Goal: Task Accomplishment & Management: Complete application form

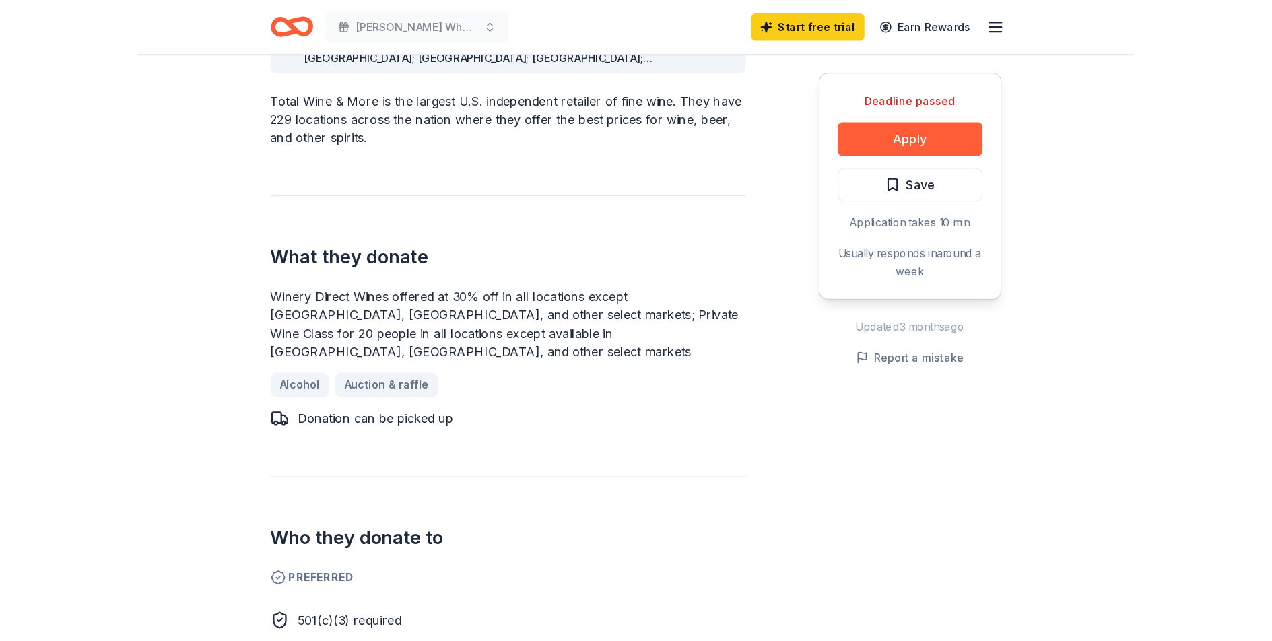
scroll to position [431, 0]
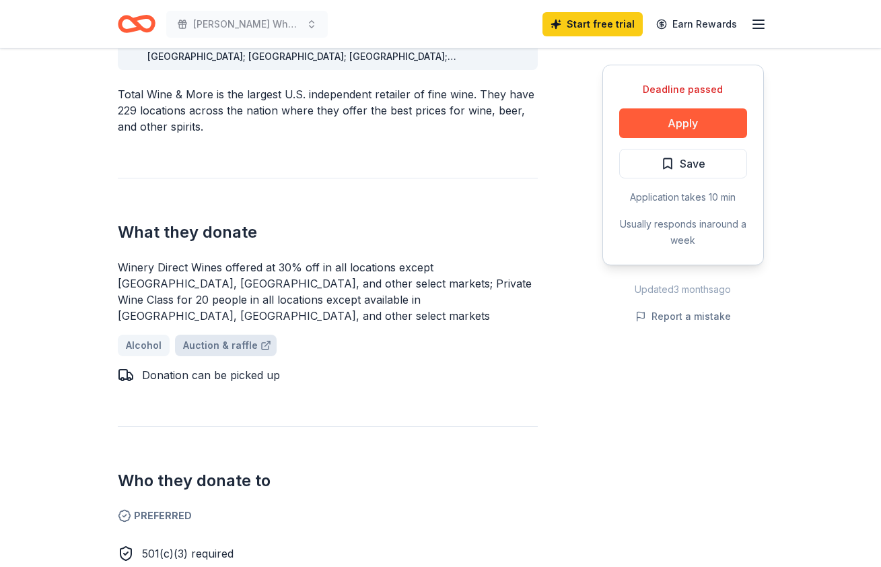
click at [219, 335] on link "Auction & raffle" at bounding box center [226, 346] width 102 height 22
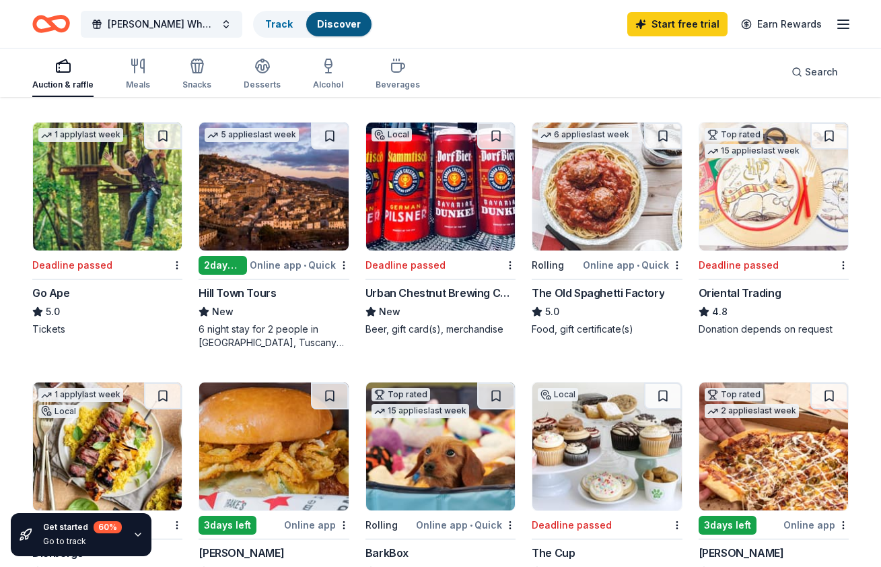
scroll to position [634, 0]
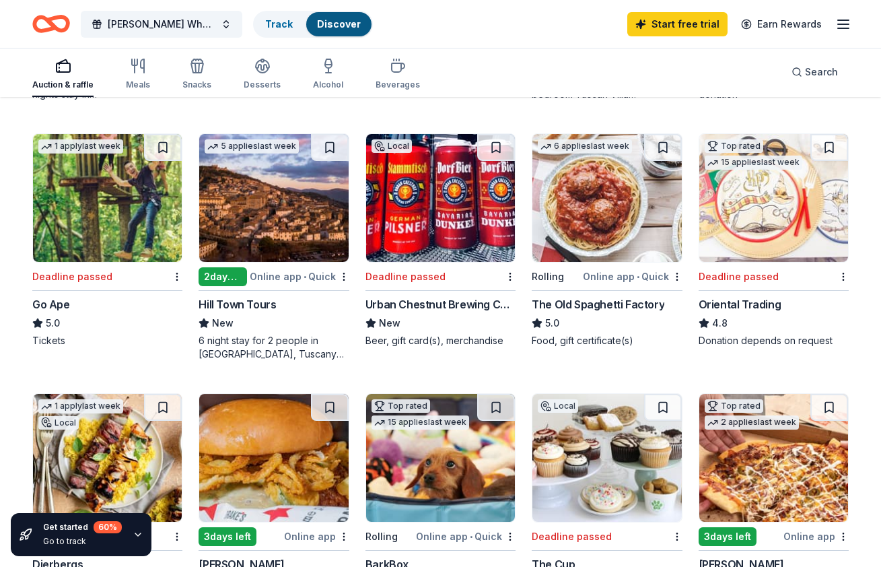
click at [598, 301] on div "The Old Spaghetti Factory" at bounding box center [598, 304] width 133 height 16
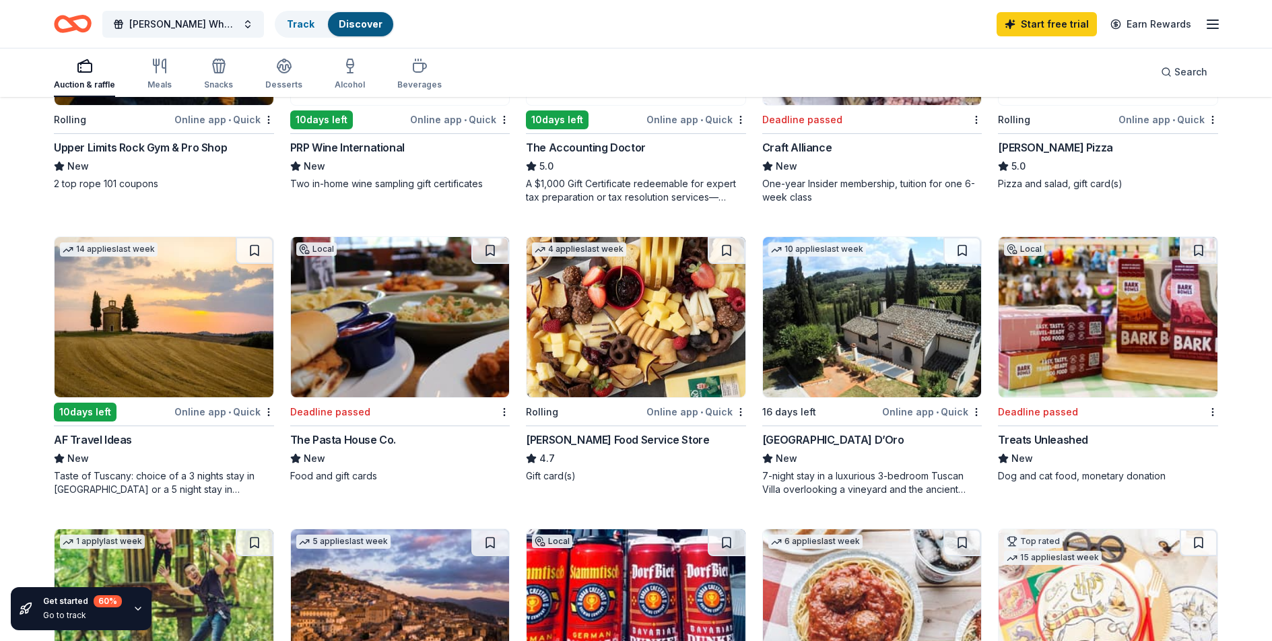
scroll to position [303, 0]
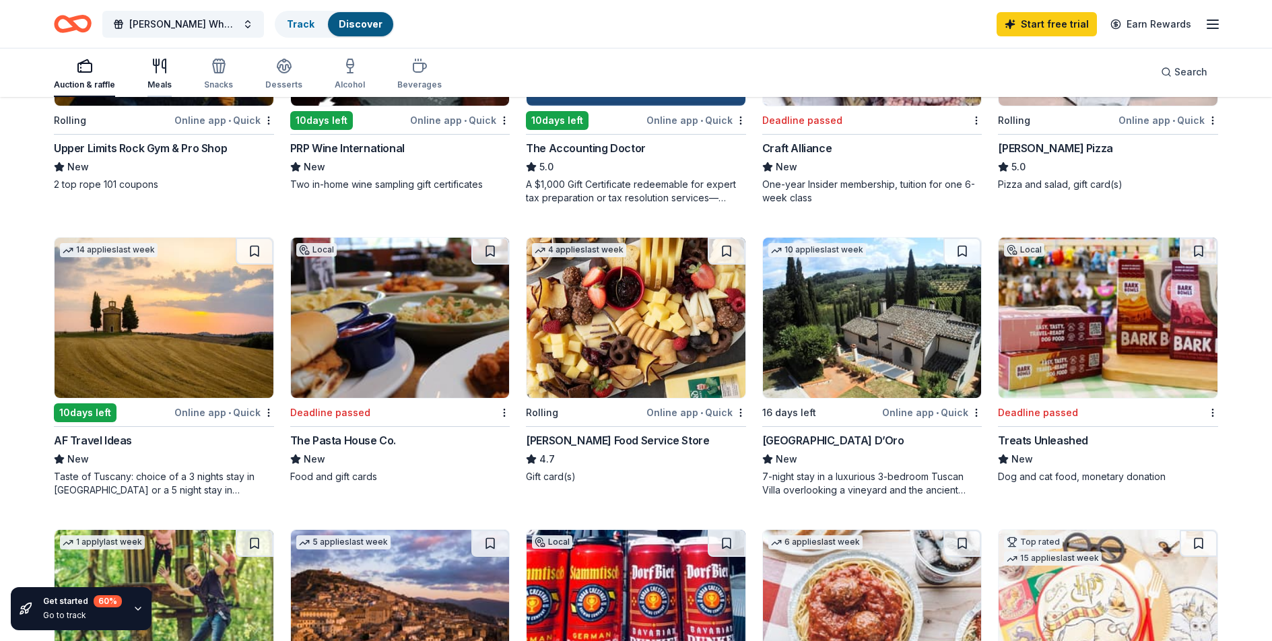
click at [167, 72] on div "button" at bounding box center [159, 66] width 24 height 16
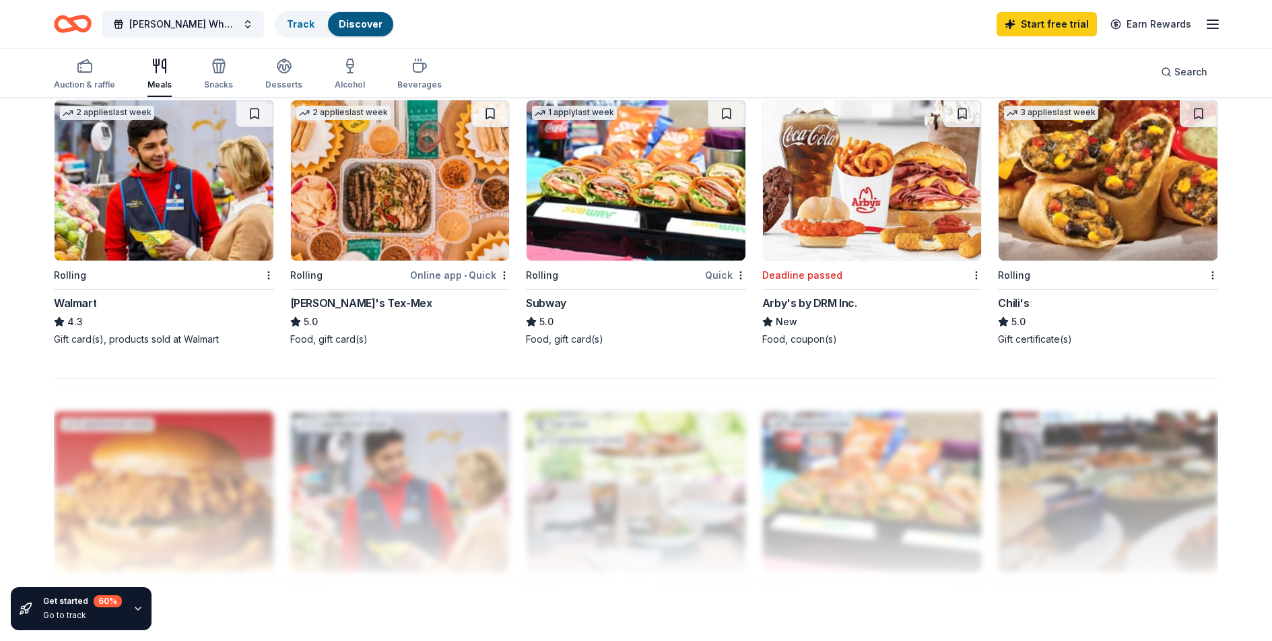
scroll to position [975, 0]
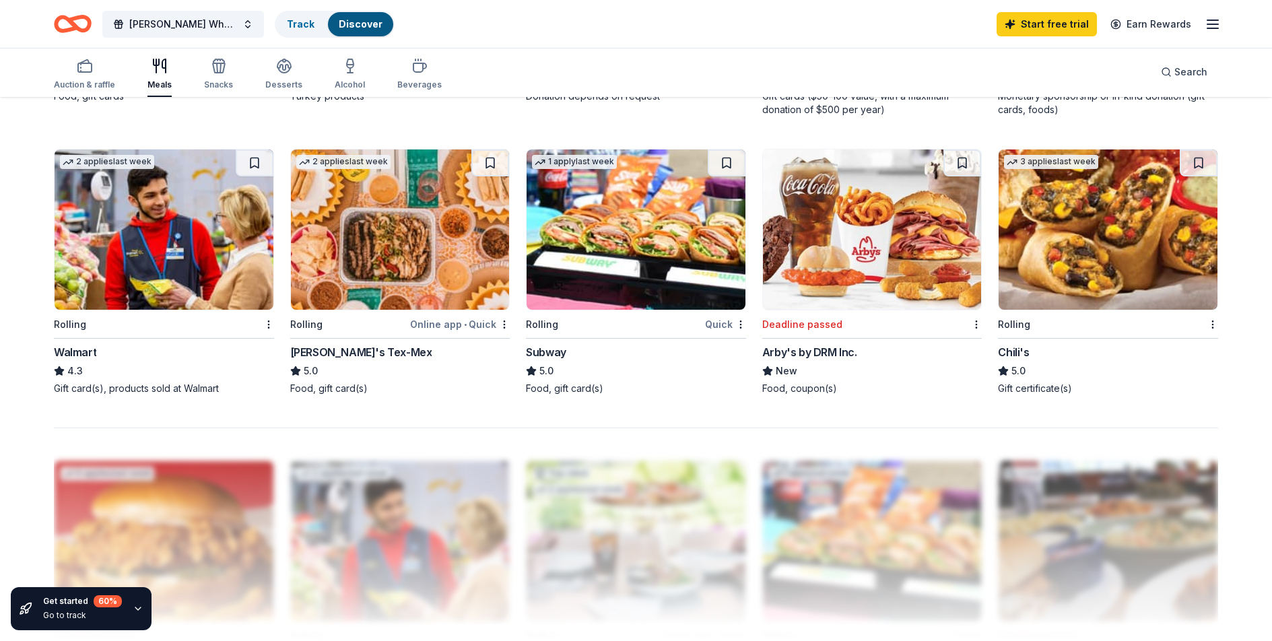
click at [199, 236] on img at bounding box center [164, 229] width 219 height 160
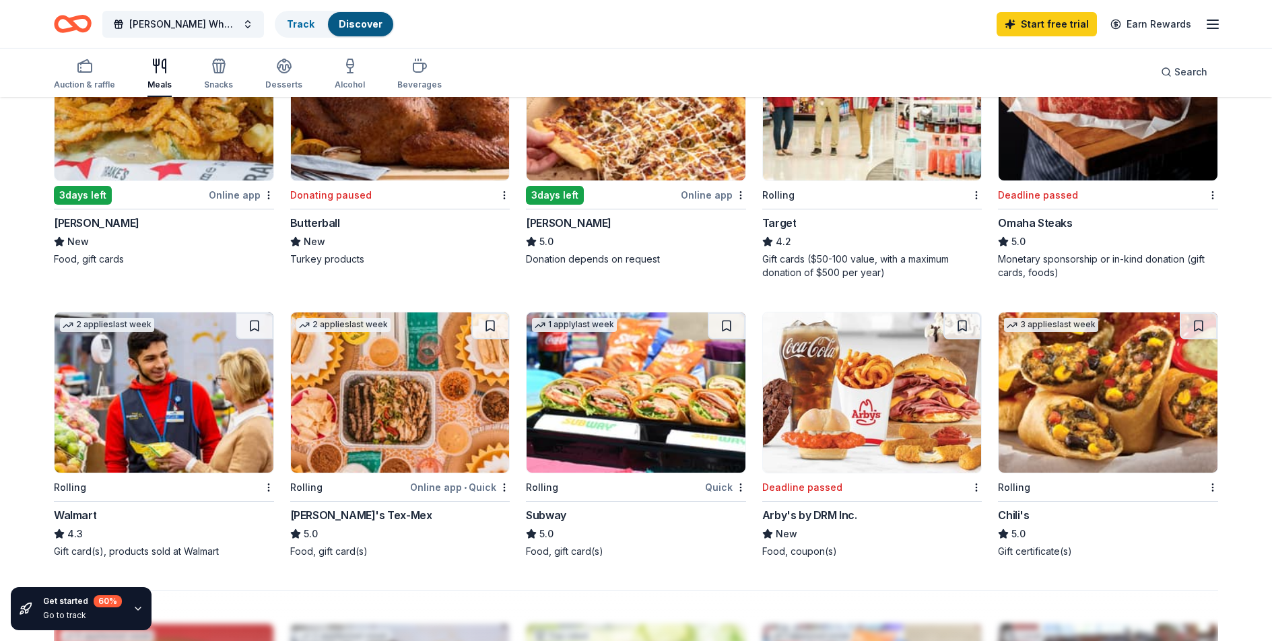
scroll to position [812, 0]
click at [621, 396] on img at bounding box center [635, 393] width 219 height 160
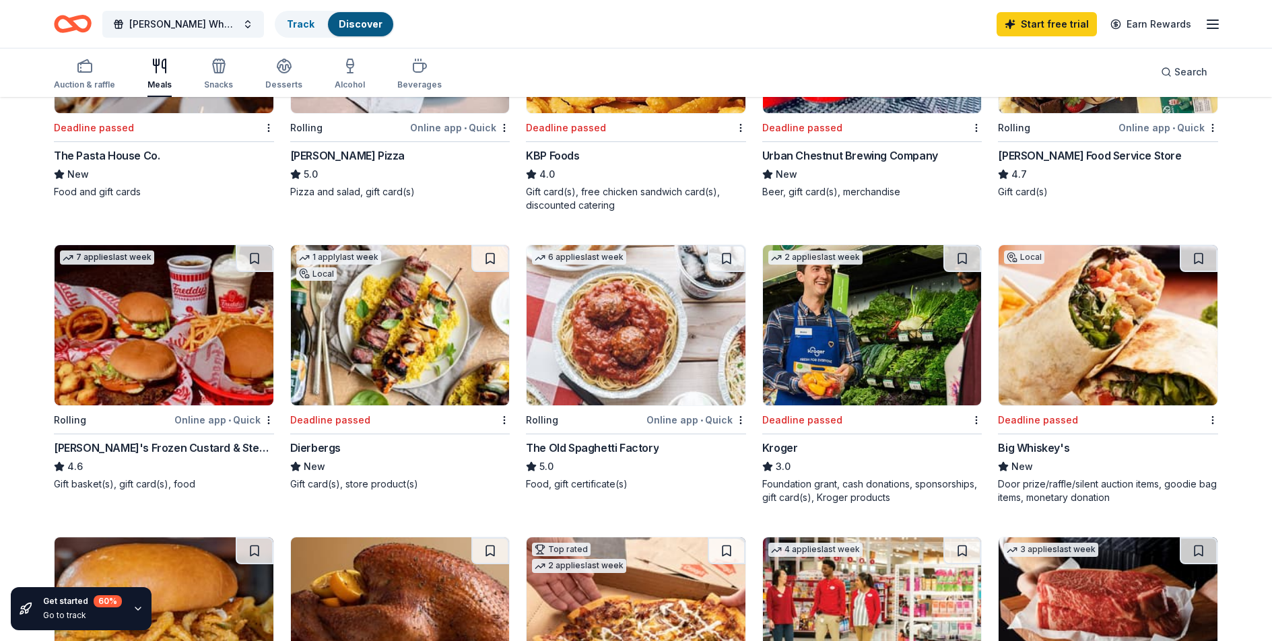
scroll to position [297, 0]
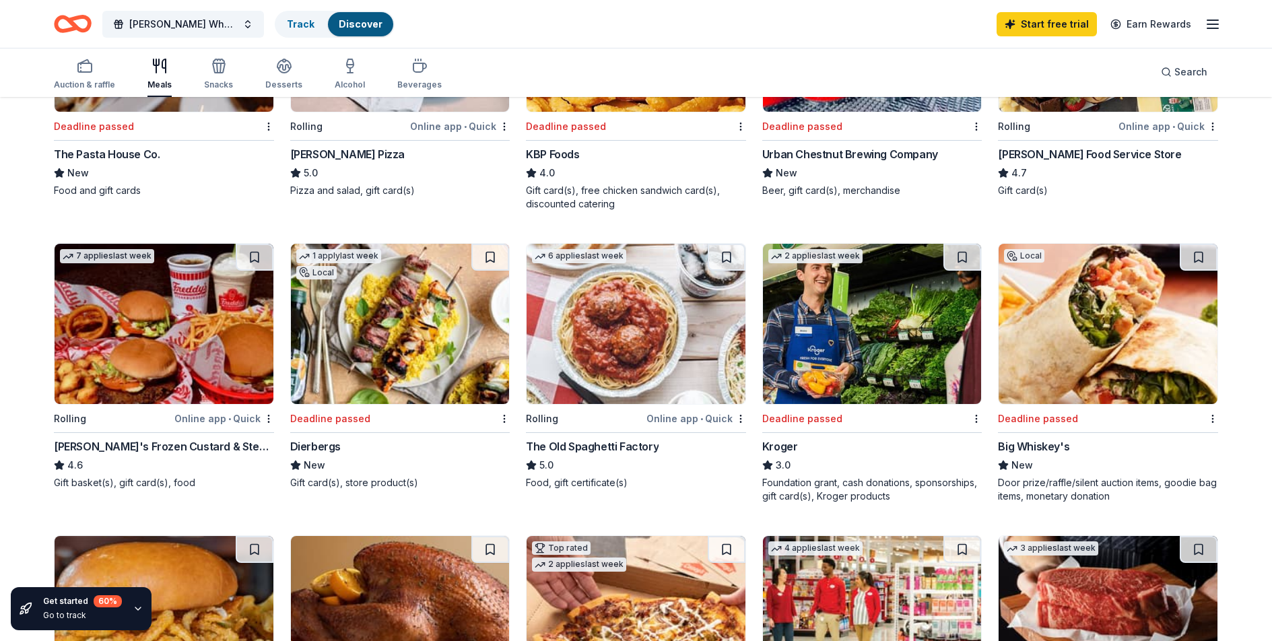
click at [155, 355] on img at bounding box center [164, 324] width 219 height 160
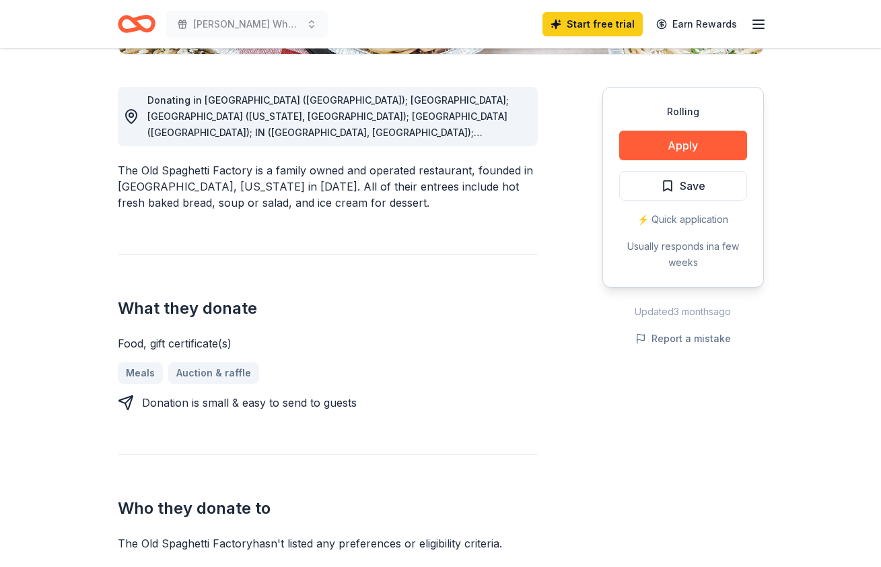
scroll to position [356, 0]
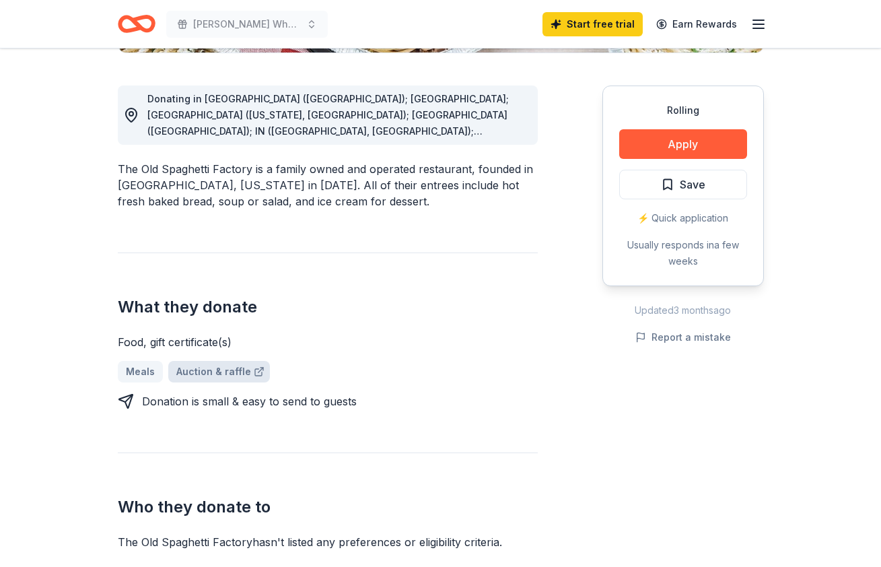
click at [226, 369] on link "Auction & raffle" at bounding box center [219, 372] width 102 height 22
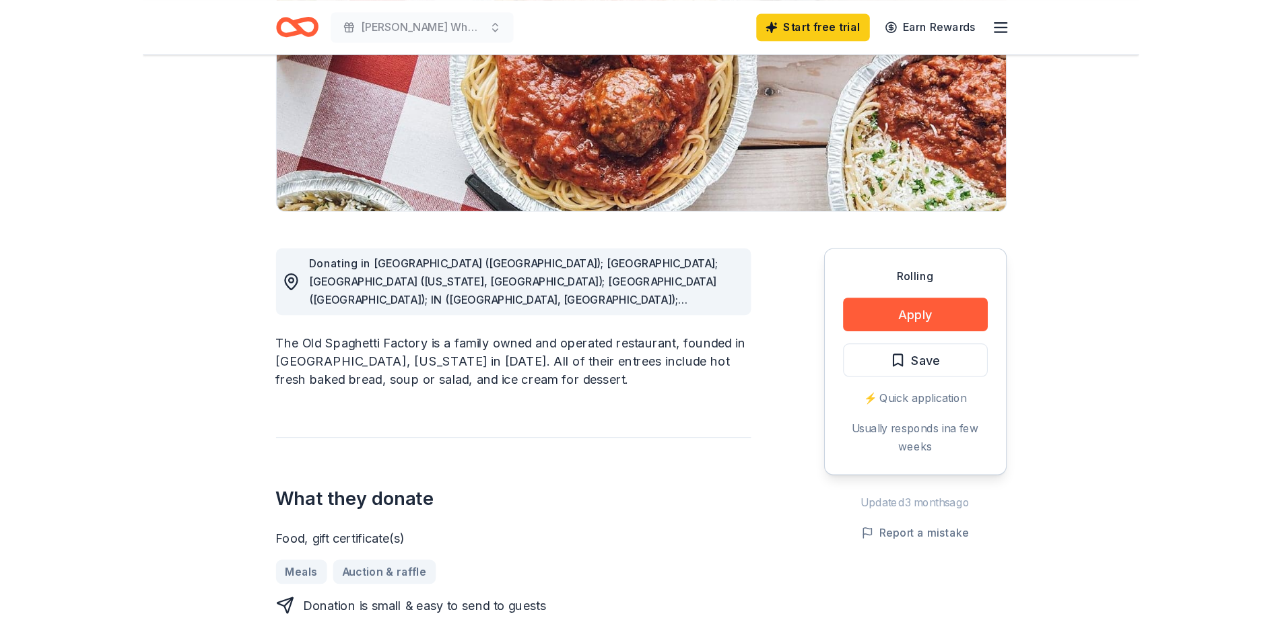
scroll to position [0, 0]
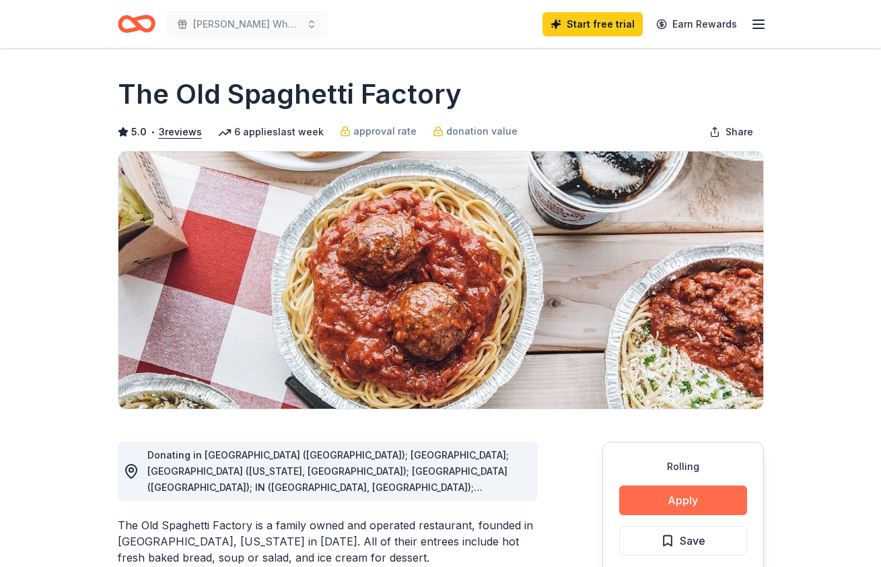
click at [687, 499] on button "Apply" at bounding box center [683, 500] width 128 height 30
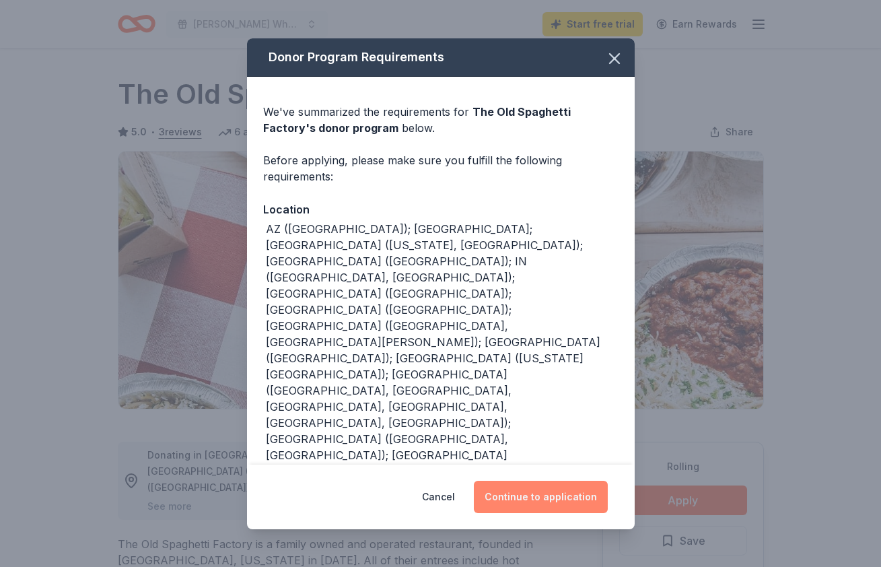
click at [537, 481] on button "Continue to application" at bounding box center [541, 497] width 134 height 32
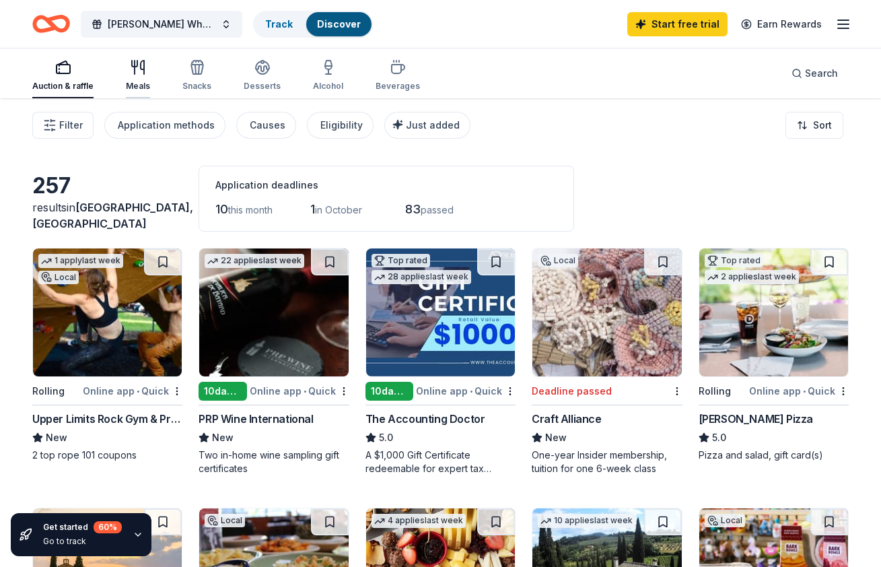
click at [137, 64] on icon "button" at bounding box center [138, 67] width 16 height 16
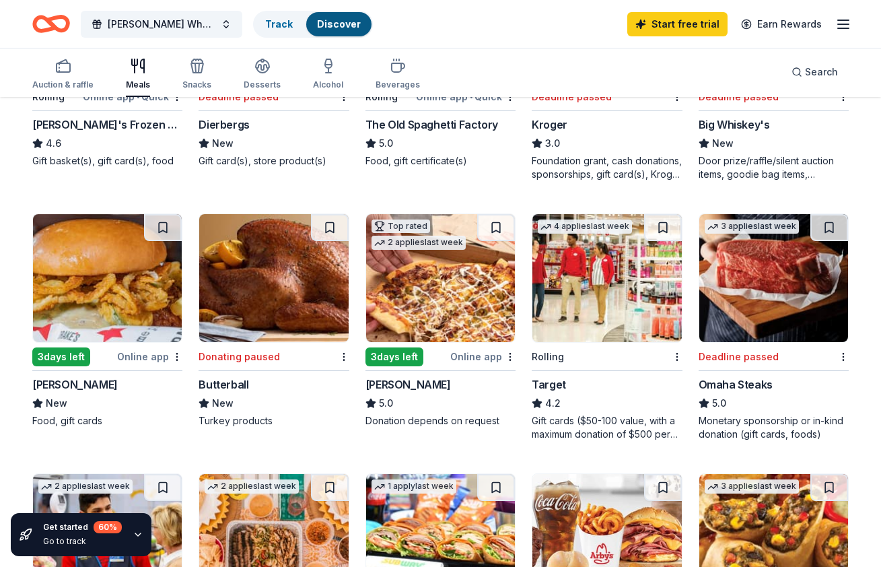
scroll to position [557, 0]
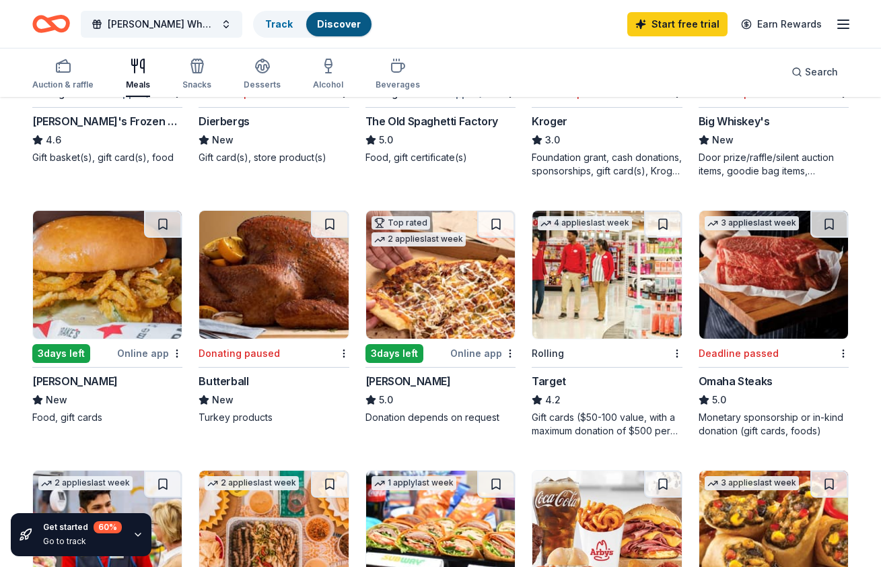
click at [591, 418] on div "Gift cards ($50-100 value, with a maximum donation of $500 per year)" at bounding box center [607, 424] width 150 height 27
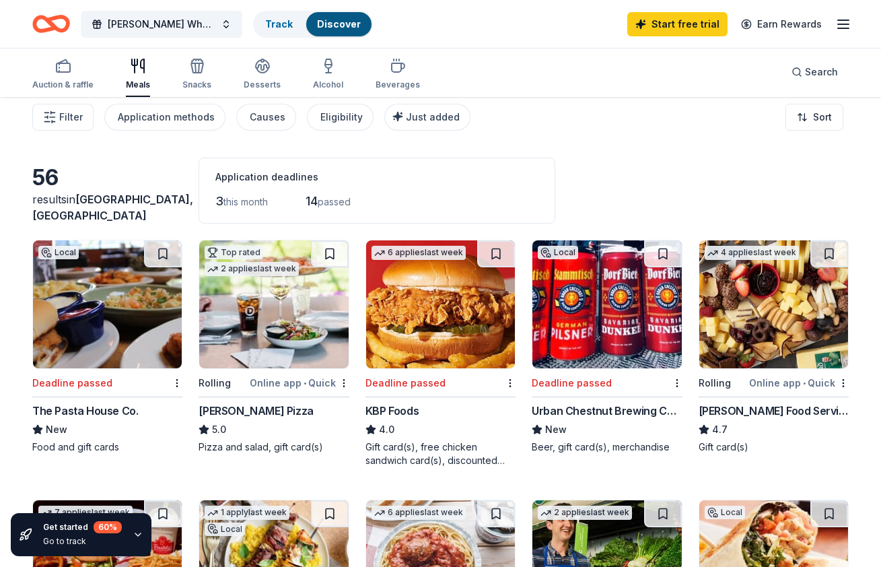
scroll to position [0, 0]
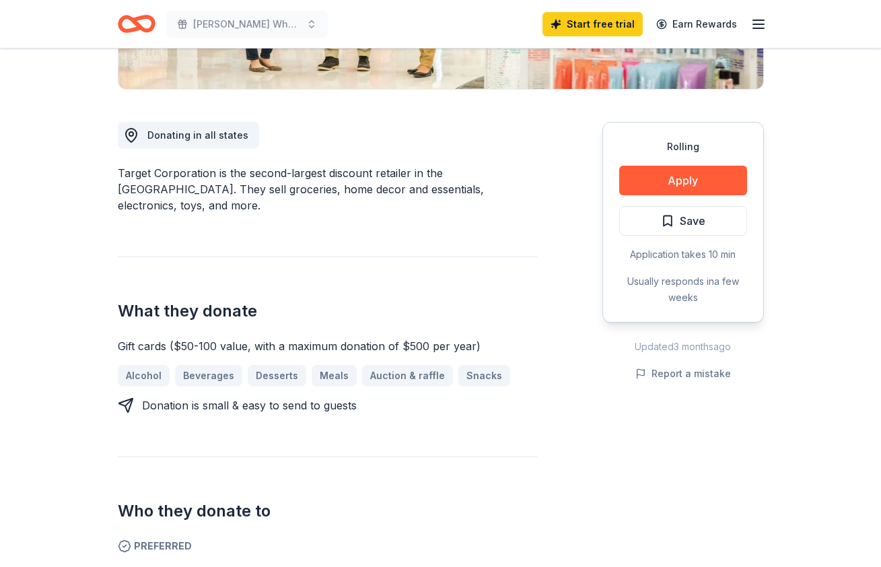
scroll to position [321, 0]
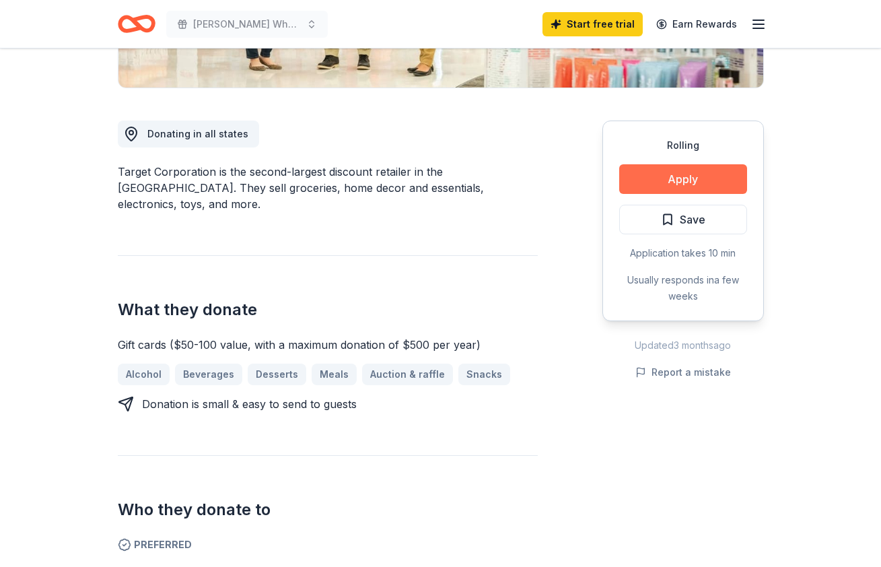
click at [683, 176] on button "Apply" at bounding box center [683, 179] width 128 height 30
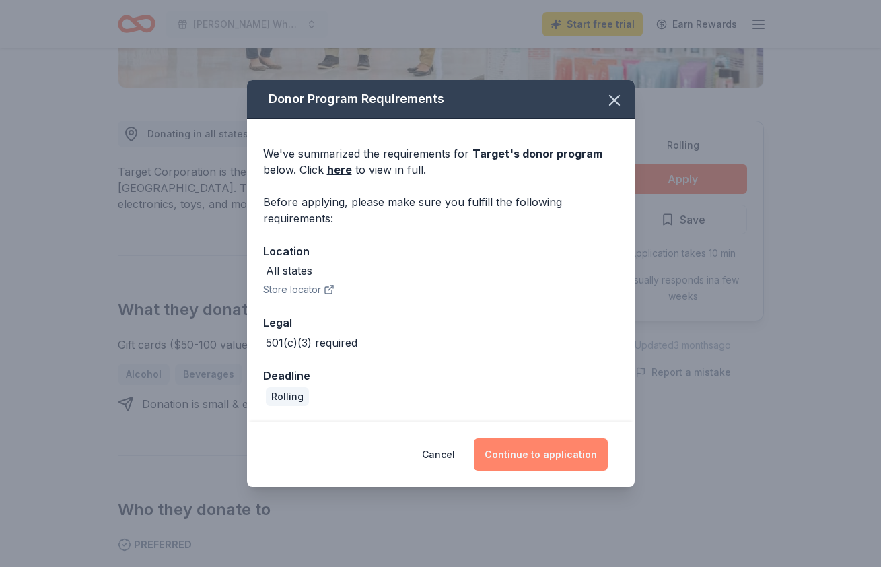
click at [563, 448] on button "Continue to application" at bounding box center [541, 454] width 134 height 32
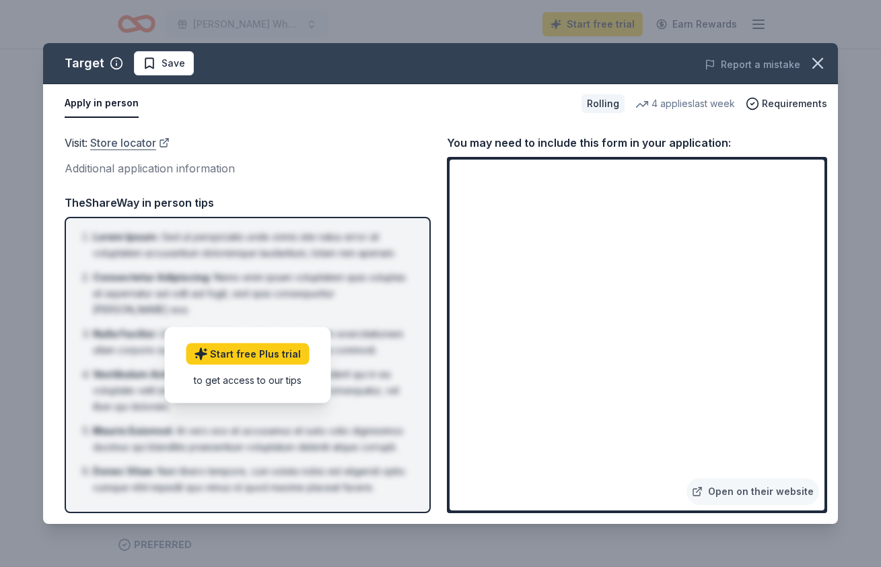
click at [129, 141] on link "Store locator" at bounding box center [129, 143] width 79 height 18
click at [819, 64] on icon "button" at bounding box center [817, 63] width 9 height 9
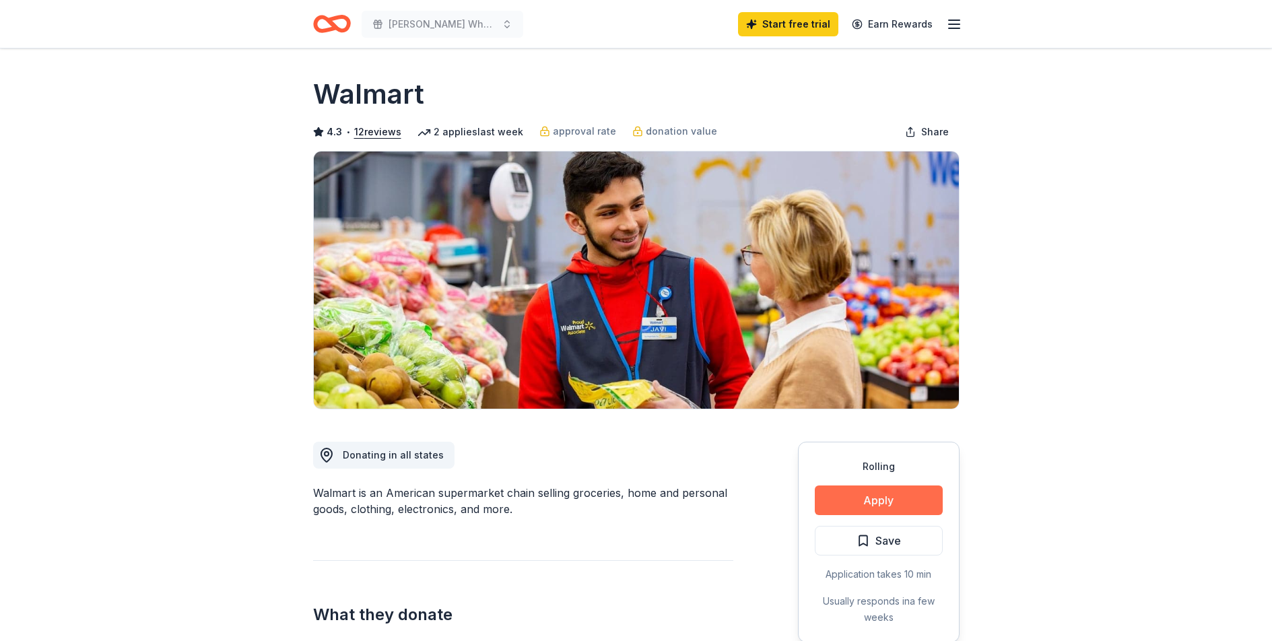
click at [887, 497] on button "Apply" at bounding box center [879, 500] width 128 height 30
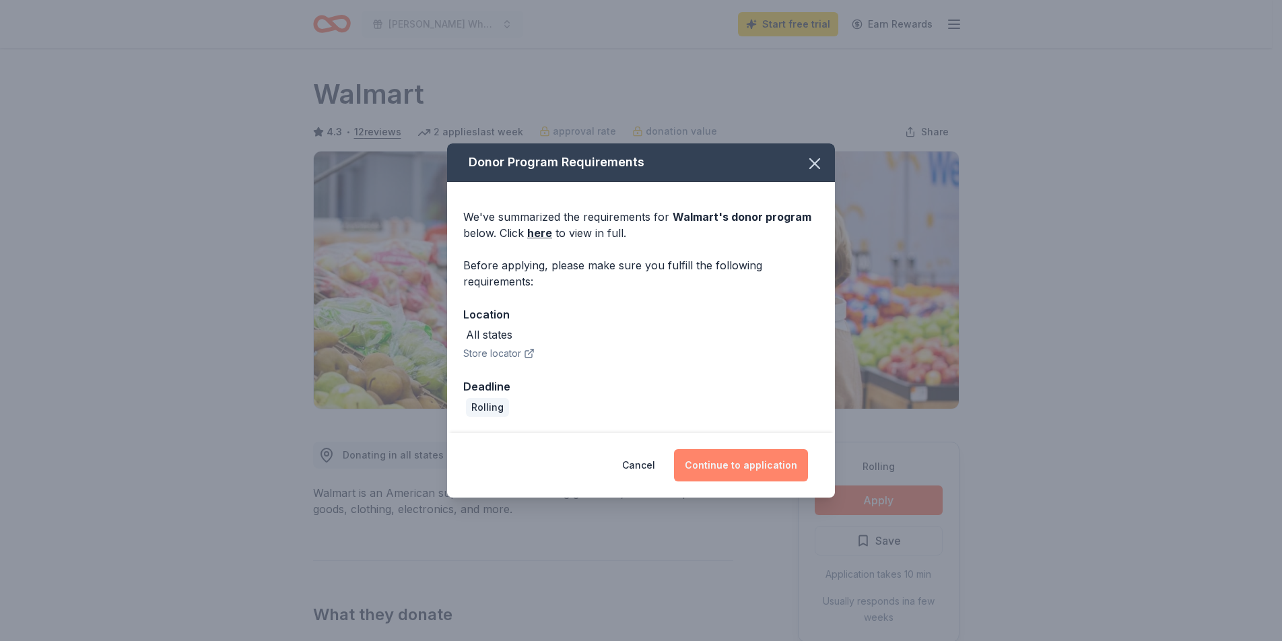
click at [743, 464] on button "Continue to application" at bounding box center [741, 465] width 134 height 32
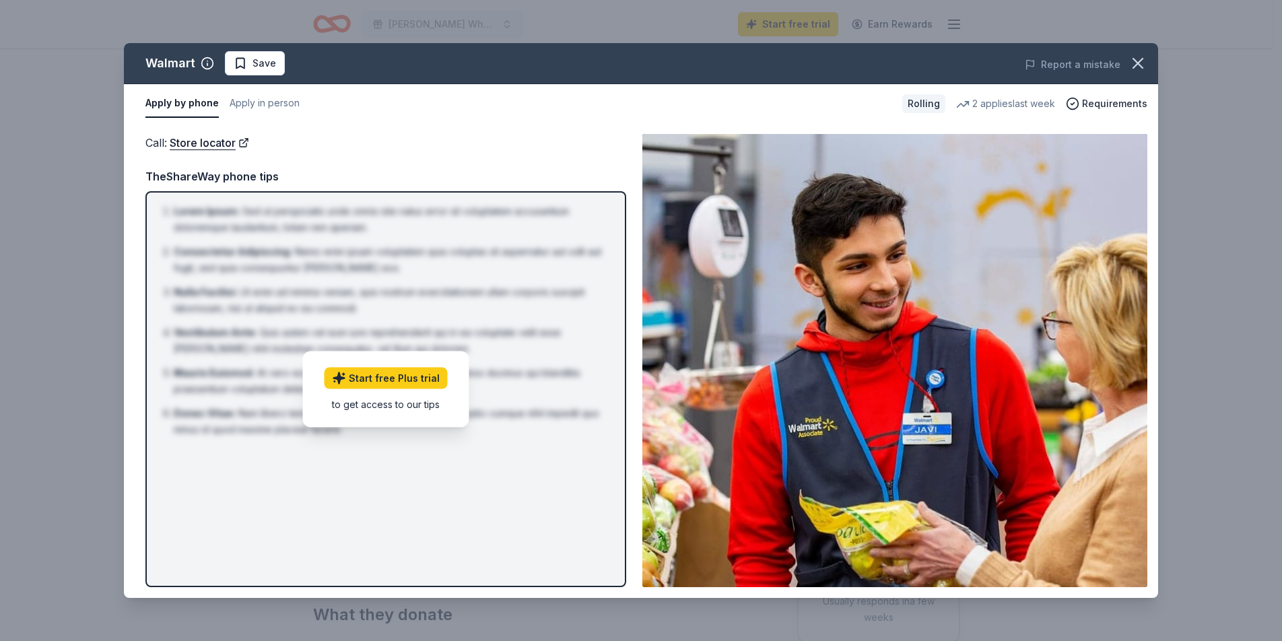
click at [557, 372] on li "Mauris Euismod : At vero eos et accusamus et iusto odio dignissimos ducimus qui…" at bounding box center [390, 381] width 432 height 32
click at [921, 253] on img at bounding box center [894, 360] width 505 height 453
click at [1108, 102] on span "Requirements" at bounding box center [1114, 104] width 65 height 16
click at [933, 103] on div "Rolling" at bounding box center [923, 103] width 43 height 19
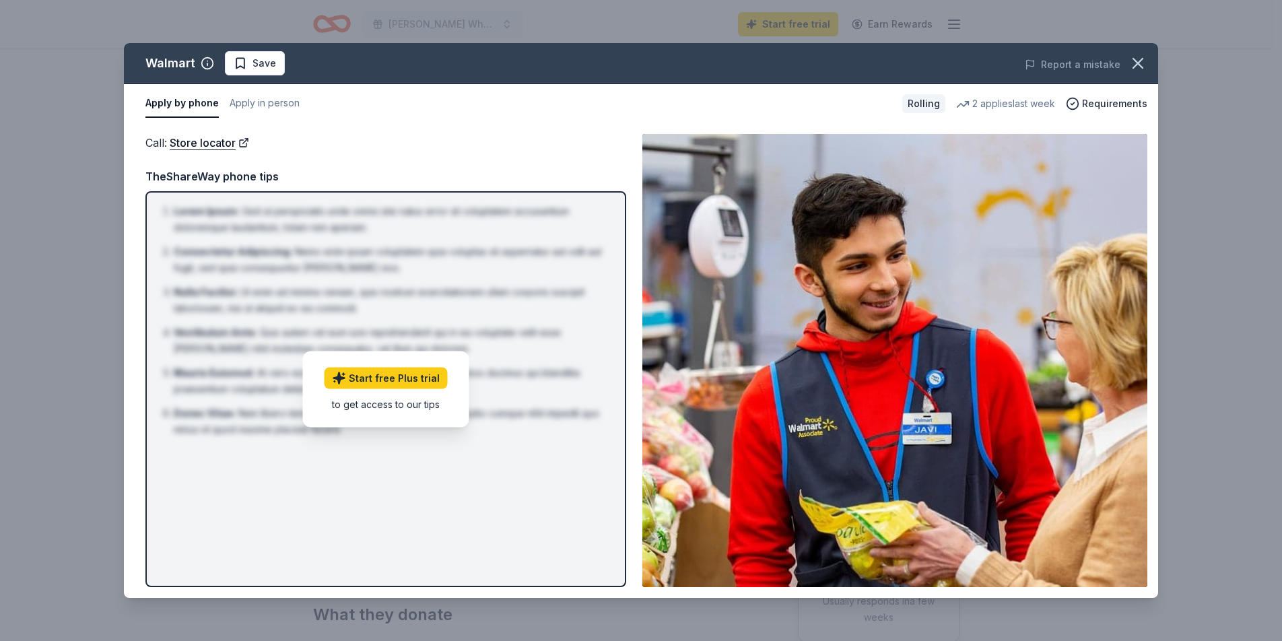
click at [988, 106] on div "2 applies last week" at bounding box center [1005, 104] width 99 height 16
click at [1142, 61] on icon "button" at bounding box center [1137, 63] width 19 height 19
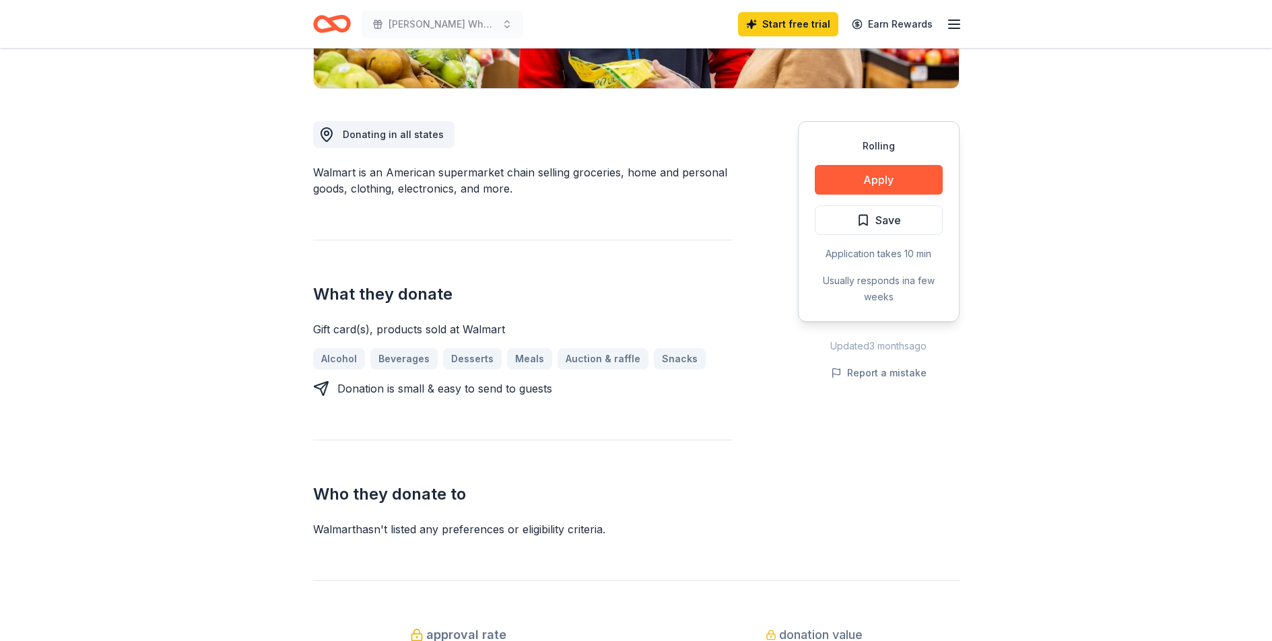
scroll to position [79, 0]
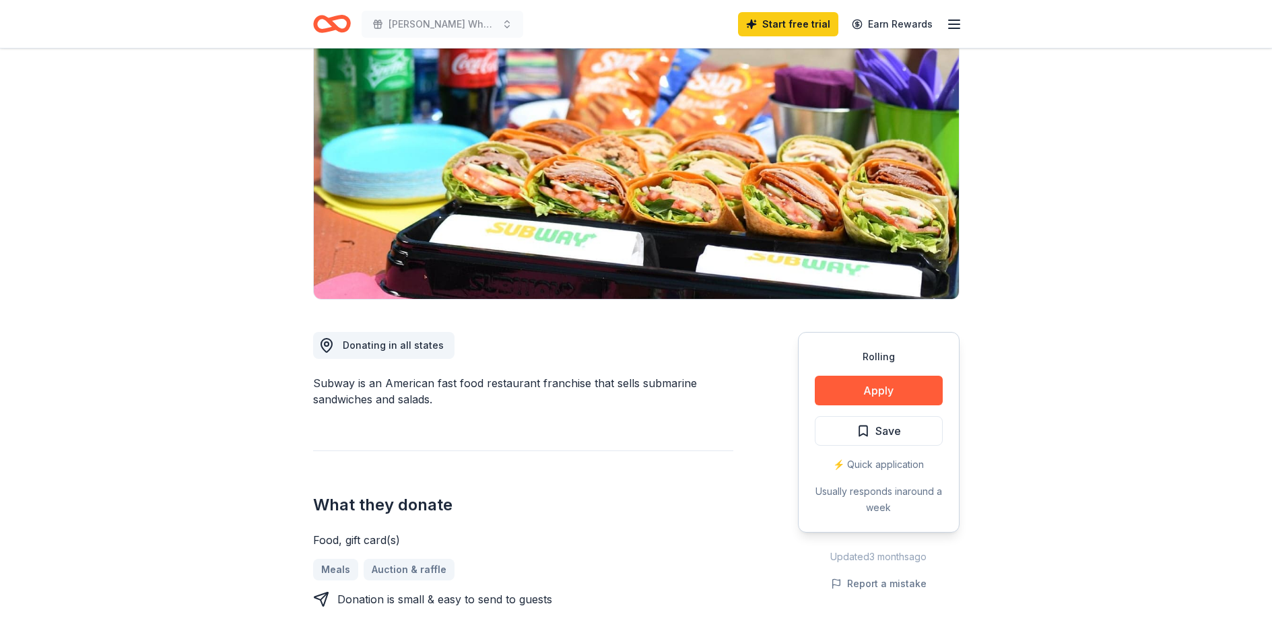
scroll to position [143, 0]
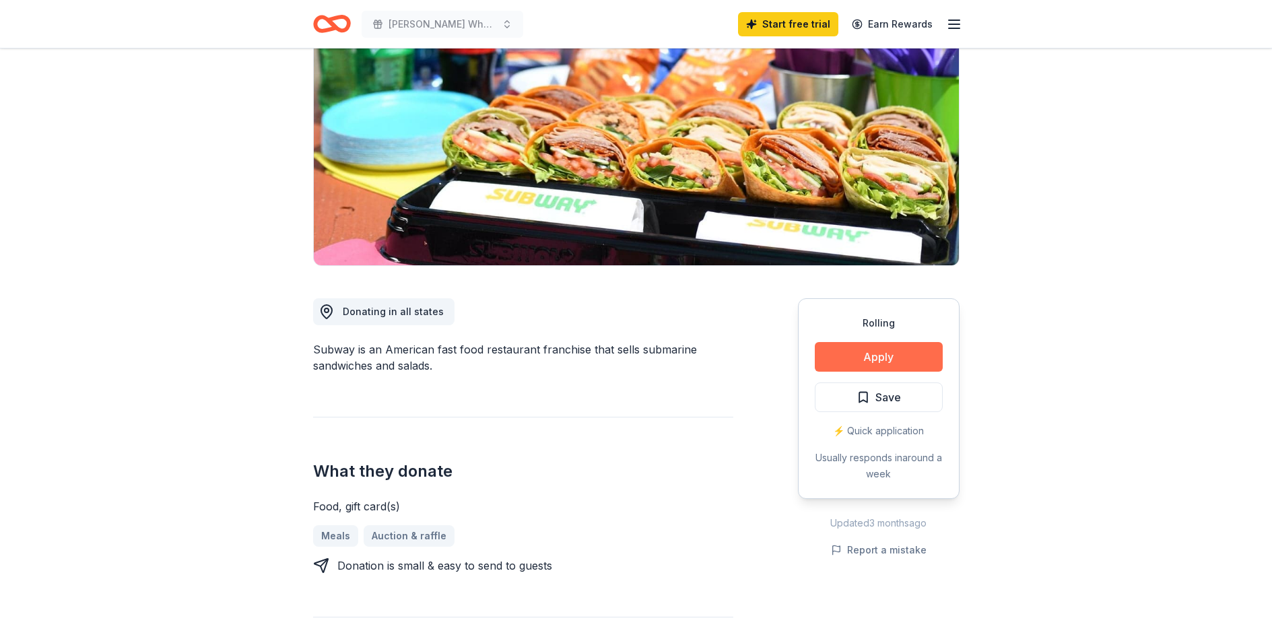
click at [890, 353] on button "Apply" at bounding box center [879, 357] width 128 height 30
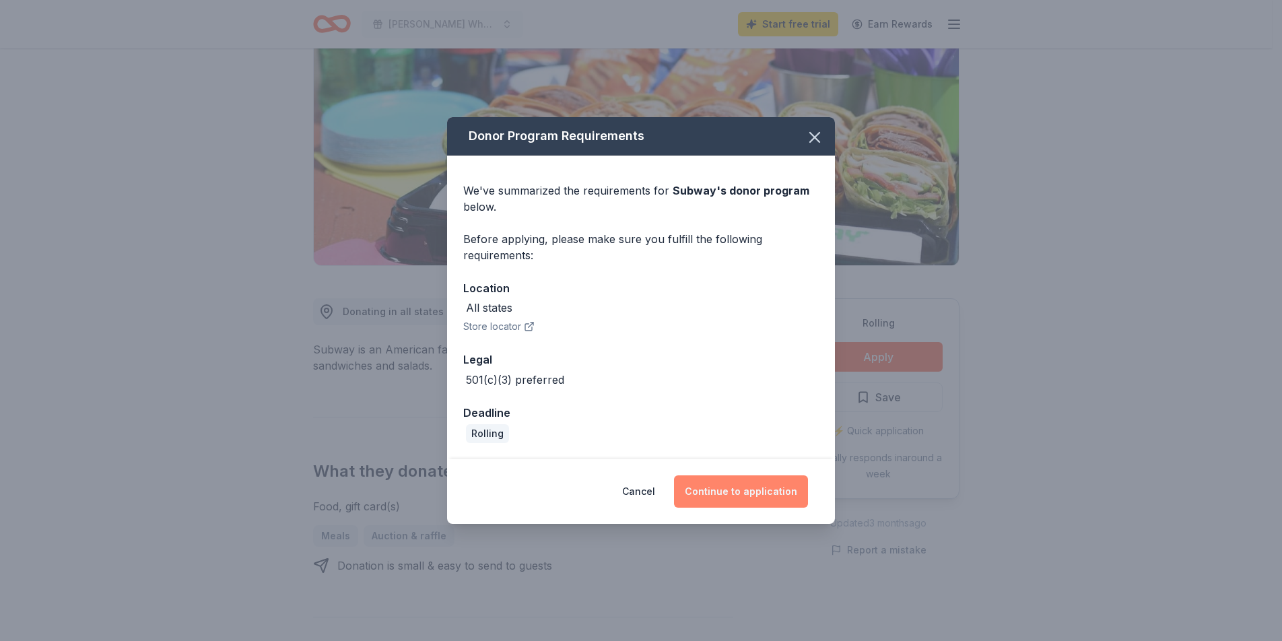
click at [748, 486] on button "Continue to application" at bounding box center [741, 491] width 134 height 32
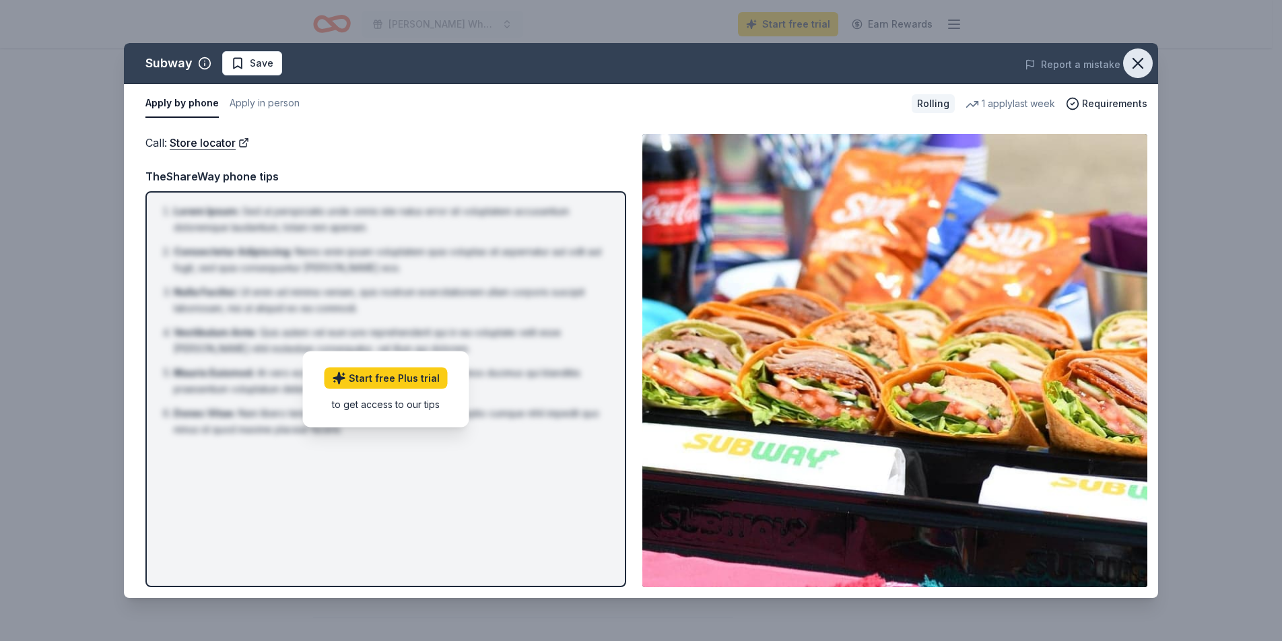
click at [1131, 62] on icon "button" at bounding box center [1137, 63] width 19 height 19
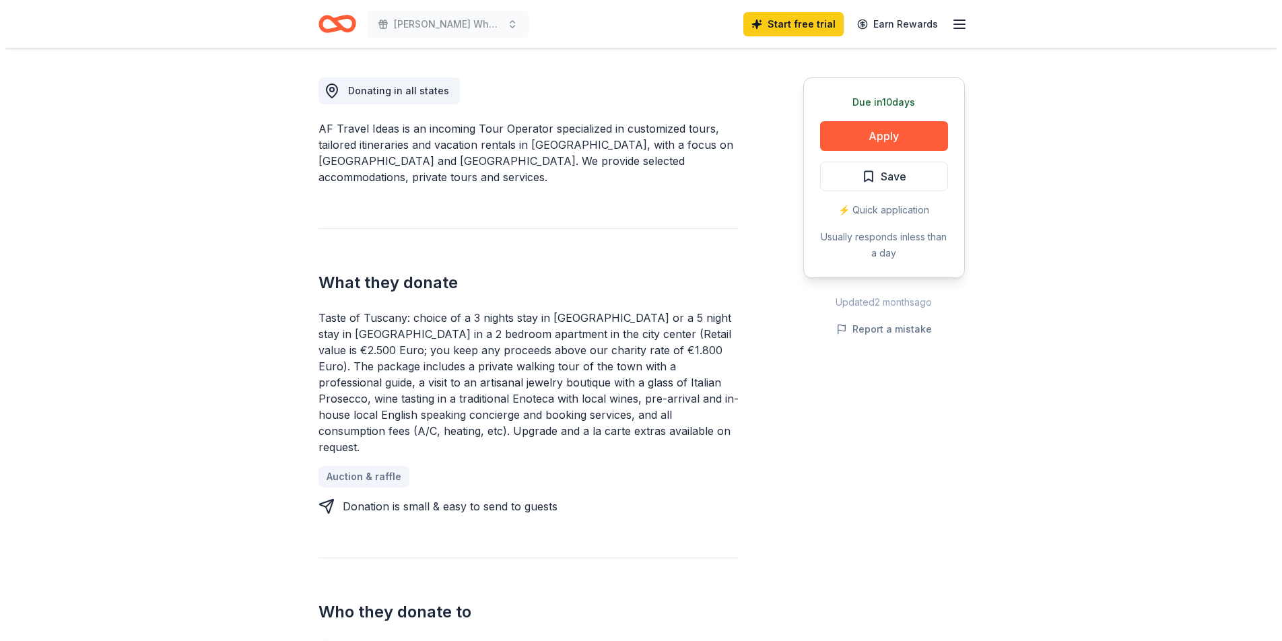
scroll to position [105, 0]
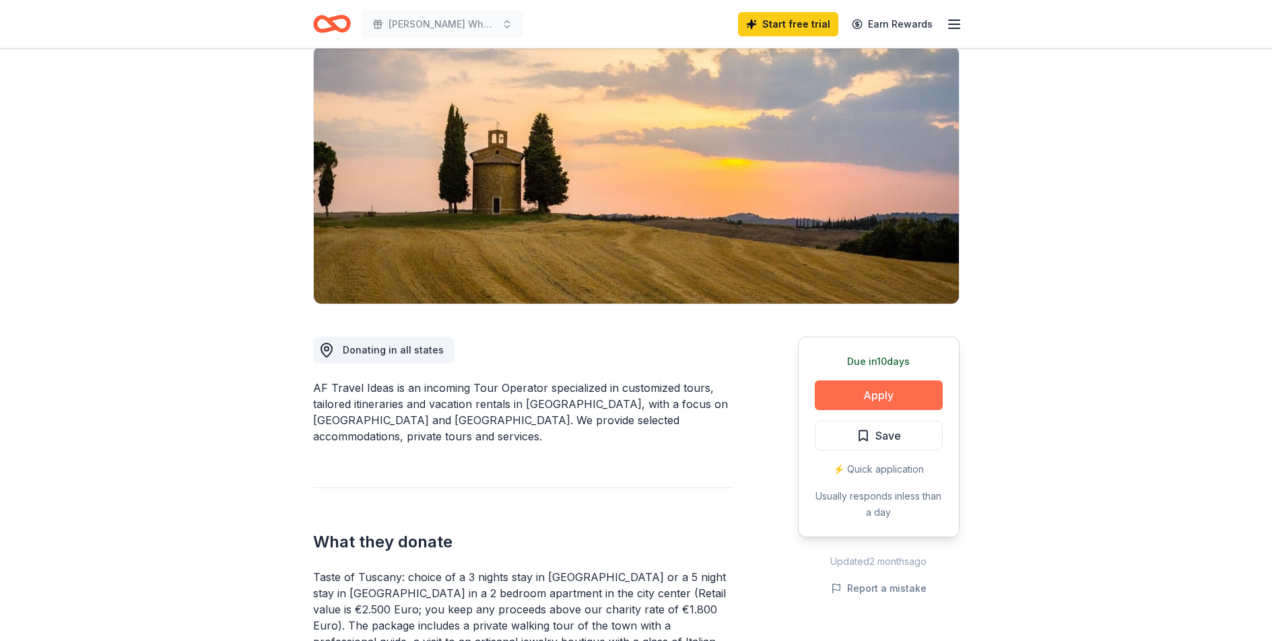
click at [907, 394] on button "Apply" at bounding box center [879, 395] width 128 height 30
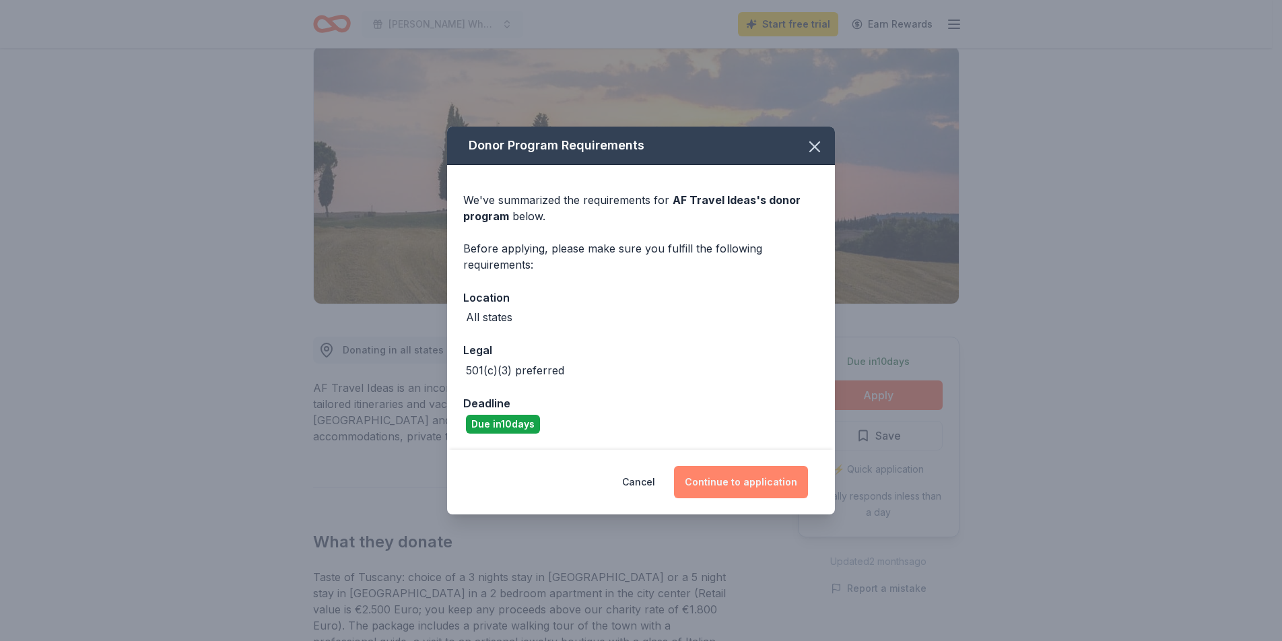
click at [752, 475] on button "Continue to application" at bounding box center [741, 482] width 134 height 32
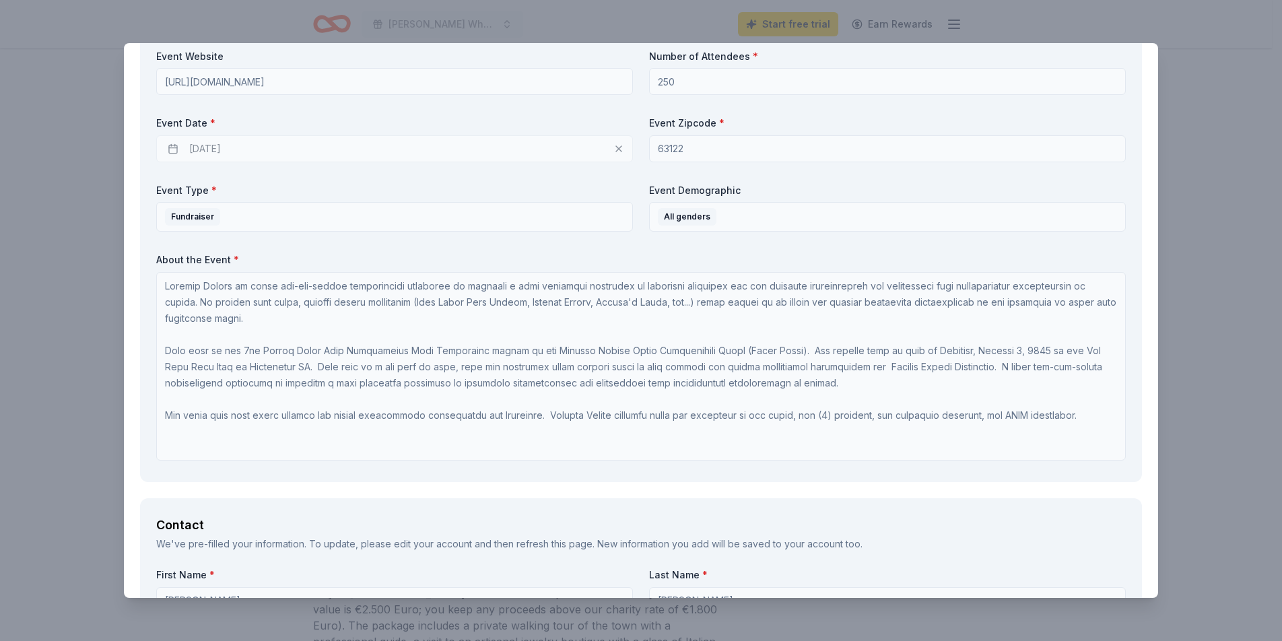
scroll to position [0, 0]
